Goal: Task Accomplishment & Management: Complete application form

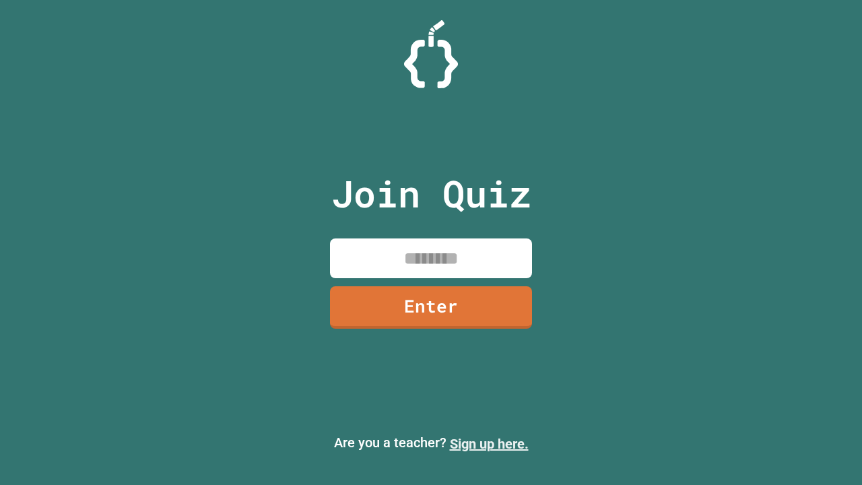
click at [489, 444] on link "Sign up here." at bounding box center [489, 444] width 79 height 16
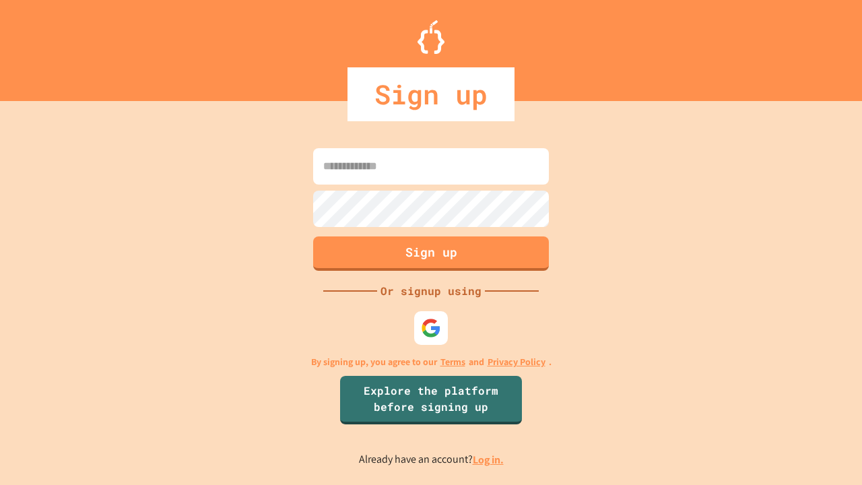
click at [489, 459] on link "Log in." at bounding box center [488, 460] width 31 height 14
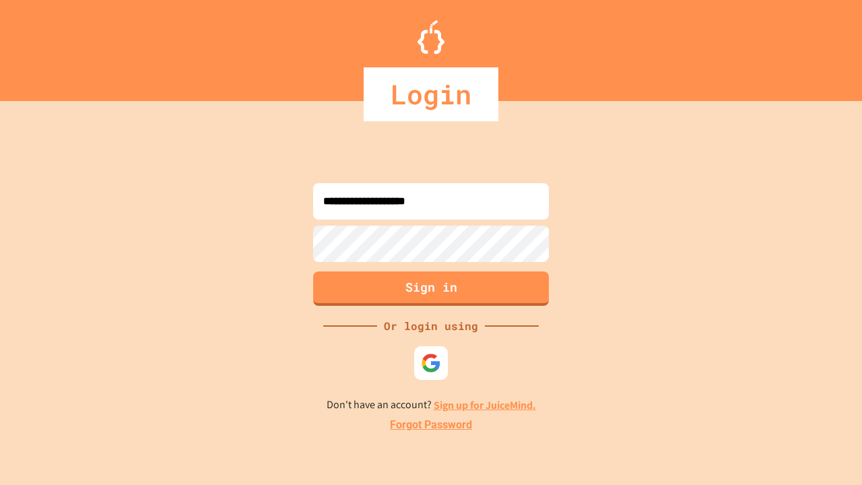
type input "**********"
